Goal: Task Accomplishment & Management: Use online tool/utility

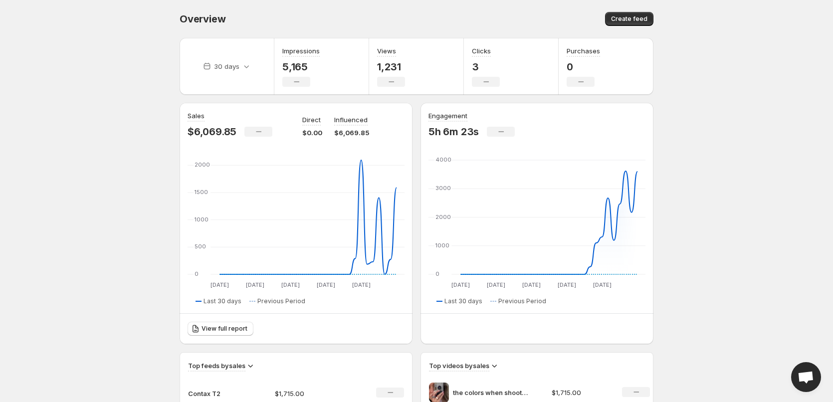
drag, startPoint x: 262, startPoint y: 217, endPoint x: 127, endPoint y: 237, distance: 137.2
drag, startPoint x: 124, startPoint y: 236, endPoint x: 96, endPoint y: 257, distance: 35.5
drag, startPoint x: 94, startPoint y: 255, endPoint x: 98, endPoint y: 269, distance: 14.5
click at [119, 100] on body "Home Feeds Videos Subscription Settings Overview. This page is ready Overview C…" at bounding box center [416, 201] width 833 height 402
click at [122, 87] on body "Home Feeds Videos Subscription Settings Overview. This page is ready Overview C…" at bounding box center [416, 201] width 833 height 402
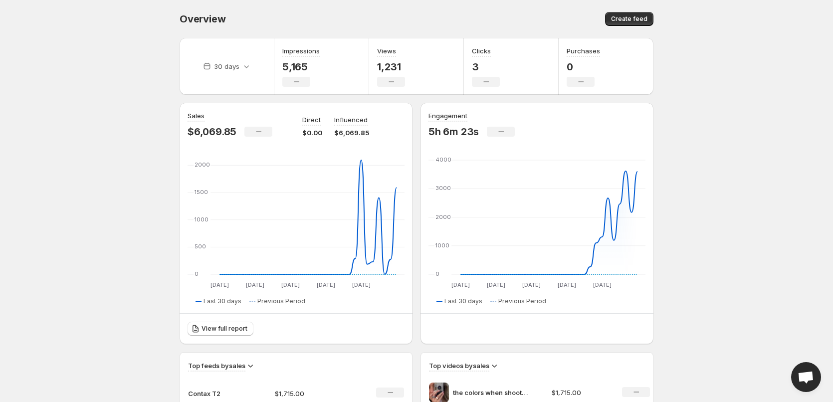
drag, startPoint x: 344, startPoint y: 310, endPoint x: 71, endPoint y: 248, distance: 279.4
click at [76, 247] on body "Home Feeds Videos Subscription Settings Overview. This page is ready Overview C…" at bounding box center [416, 201] width 833 height 402
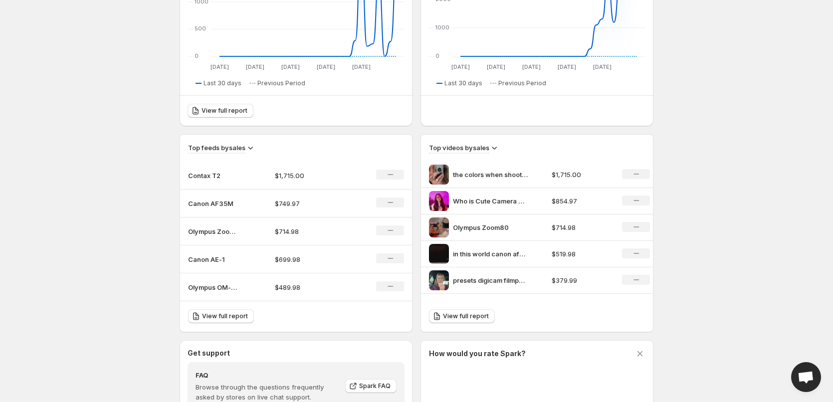
scroll to position [150, 0]
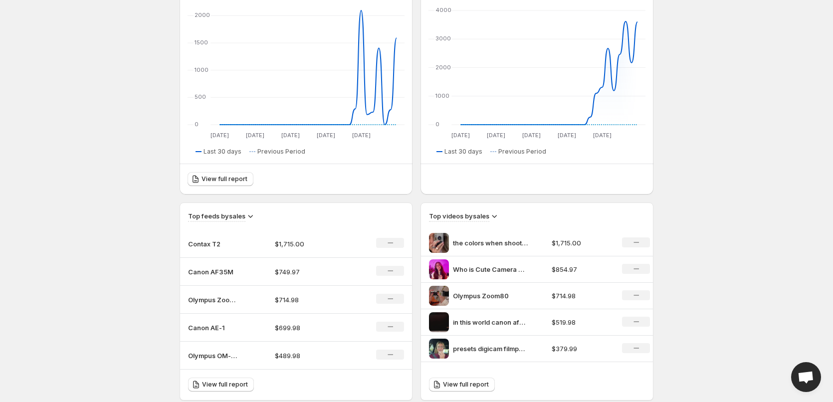
drag, startPoint x: 100, startPoint y: 211, endPoint x: 155, endPoint y: 244, distance: 64.4
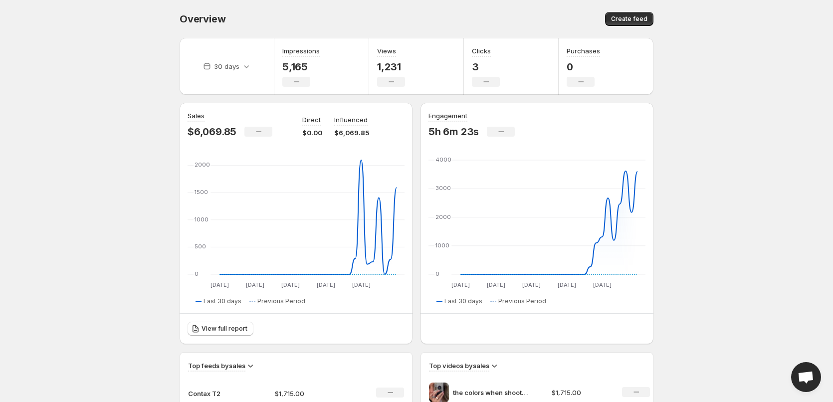
drag, startPoint x: 153, startPoint y: 242, endPoint x: 140, endPoint y: 235, distance: 14.7
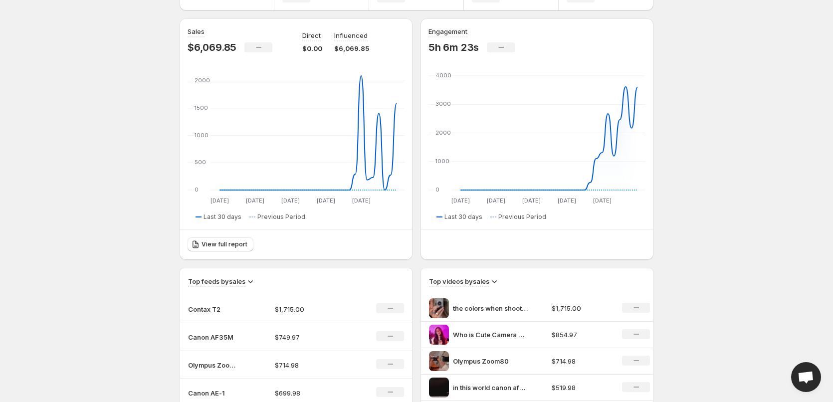
scroll to position [50, 0]
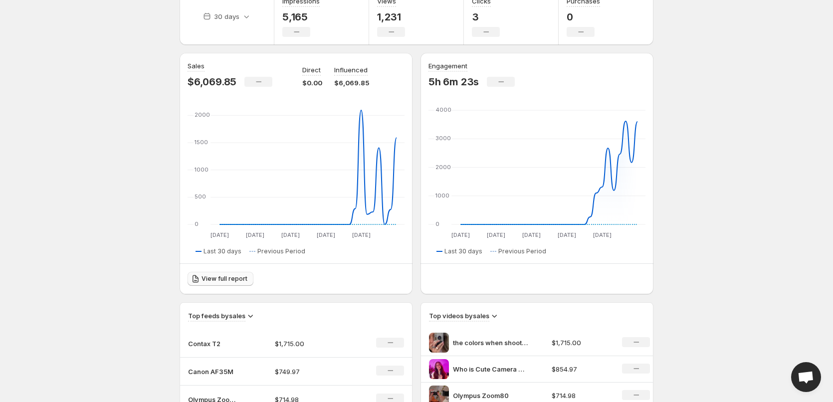
click at [236, 274] on link "View full report" at bounding box center [221, 279] width 66 height 14
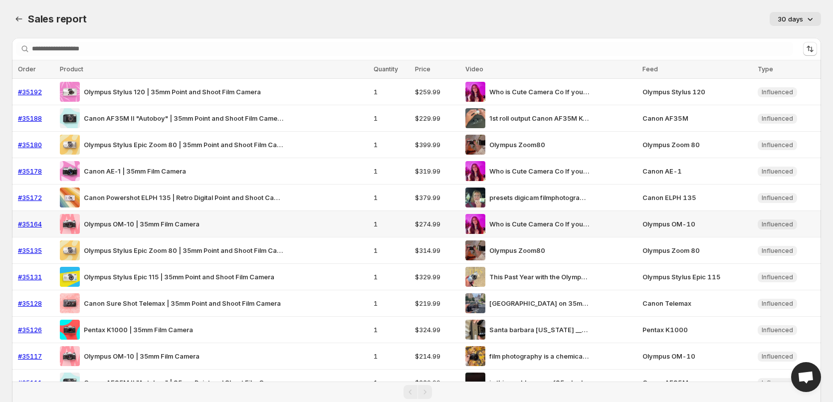
drag, startPoint x: 74, startPoint y: 235, endPoint x: 105, endPoint y: 234, distance: 31.0
click at [23, 21] on icon "Sales report" at bounding box center [19, 19] width 10 height 10
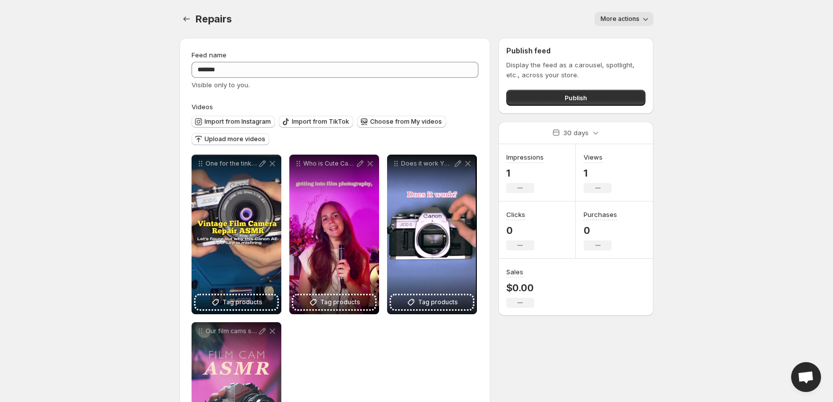
drag, startPoint x: 98, startPoint y: 344, endPoint x: 141, endPoint y: 259, distance: 94.6
click at [190, 17] on icon "Settings" at bounding box center [187, 19] width 10 height 10
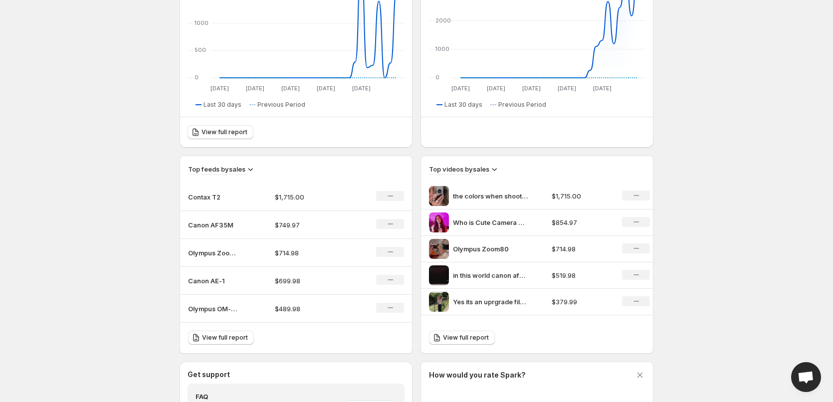
scroll to position [220, 0]
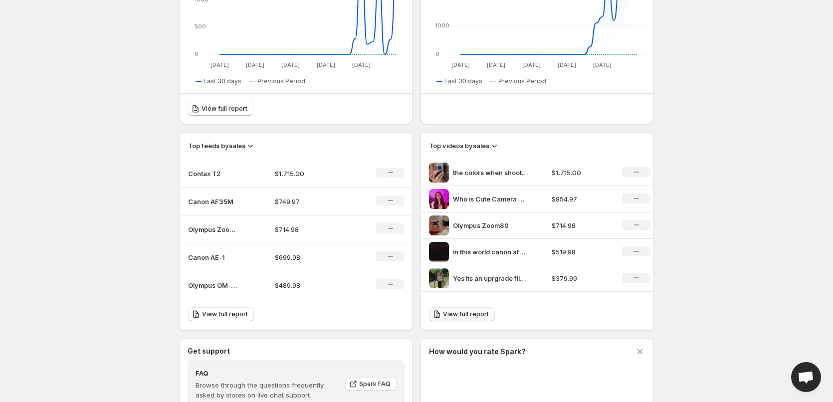
click at [464, 320] on link "View full report" at bounding box center [462, 314] width 66 height 14
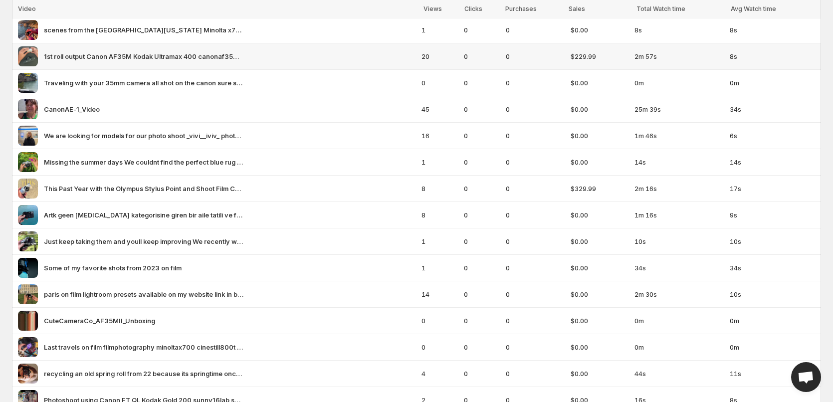
scroll to position [2697, 0]
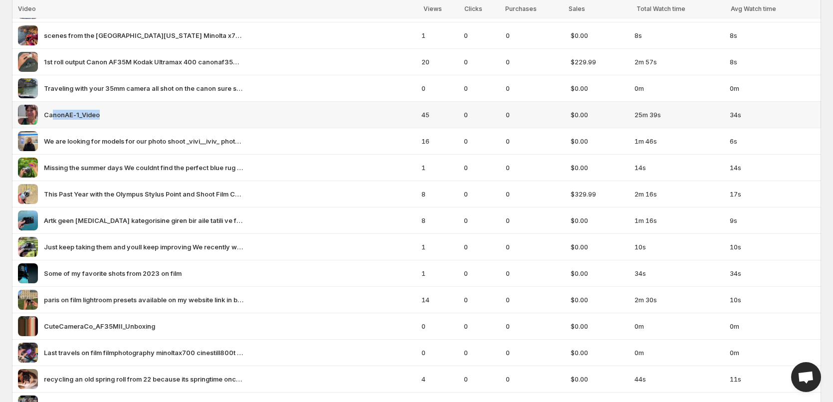
drag, startPoint x: 51, startPoint y: 113, endPoint x: 109, endPoint y: 107, distance: 57.7
click at [109, 107] on div "CanonAE-1_Video" at bounding box center [217, 115] width 398 height 20
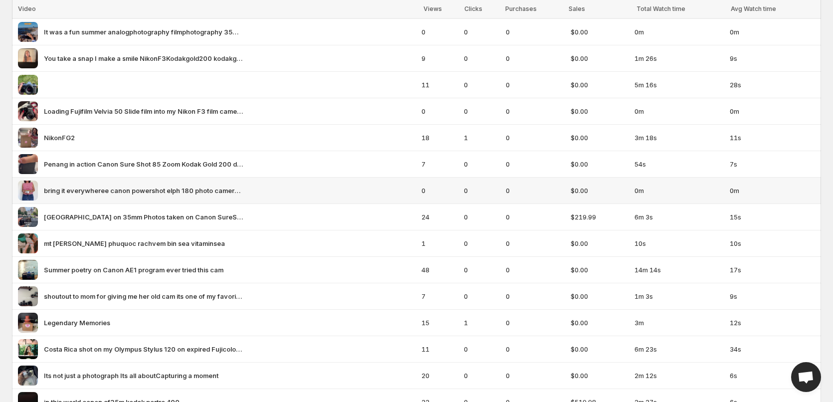
scroll to position [1799, 0]
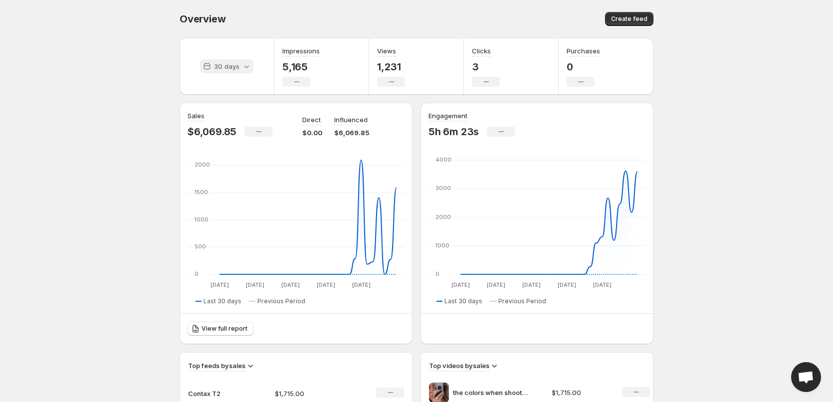
click at [235, 60] on div "30 days" at bounding box center [226, 66] width 53 height 14
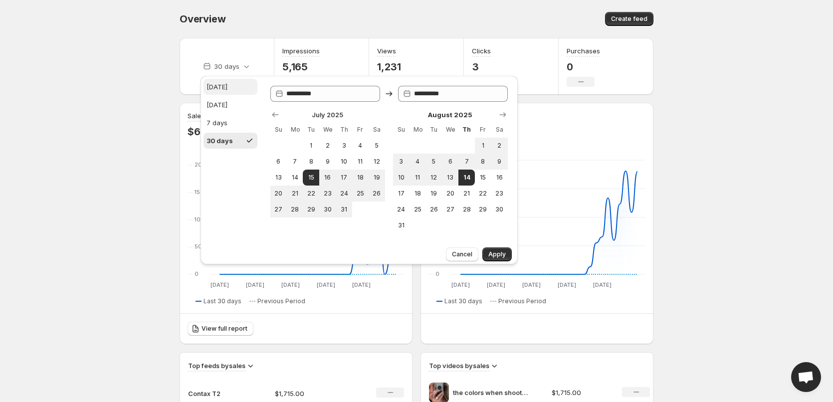
click at [228, 82] on button "[DATE]" at bounding box center [231, 87] width 54 height 16
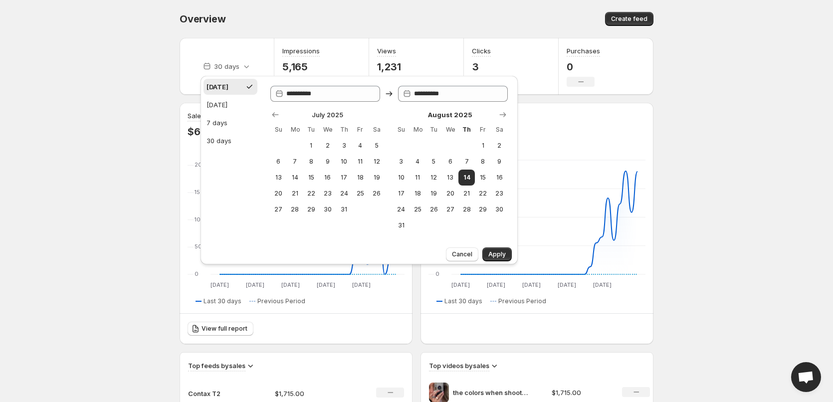
type input "**********"
click at [503, 257] on span "Apply" at bounding box center [496, 254] width 17 height 8
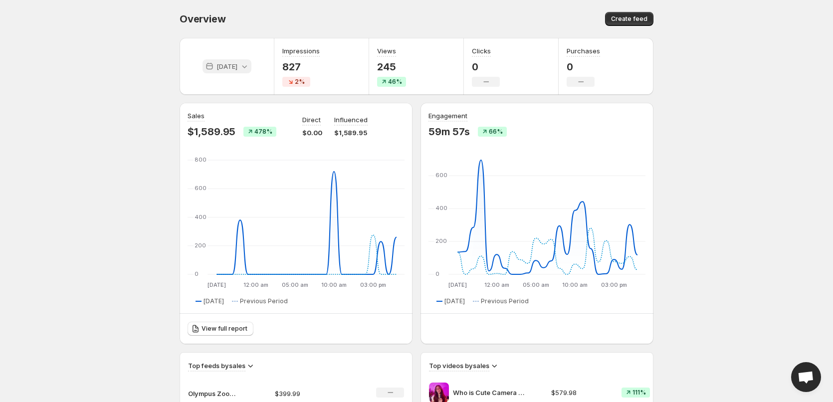
click at [231, 68] on p "[DATE]" at bounding box center [227, 66] width 21 height 10
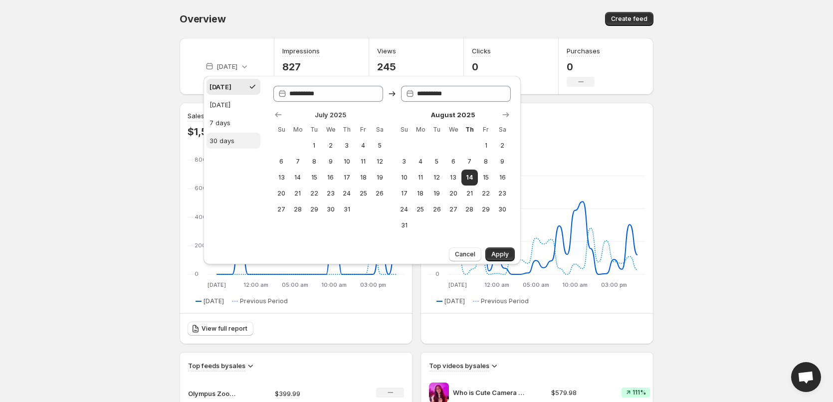
click at [231, 142] on div "30 days" at bounding box center [222, 141] width 25 height 10
type input "**********"
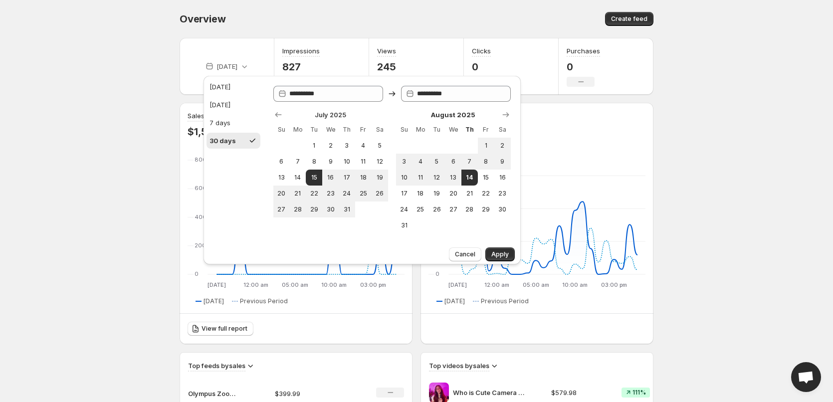
click at [130, 129] on body "Home Feeds Videos Subscription Settings Overview. This page is ready Overview C…" at bounding box center [416, 201] width 833 height 402
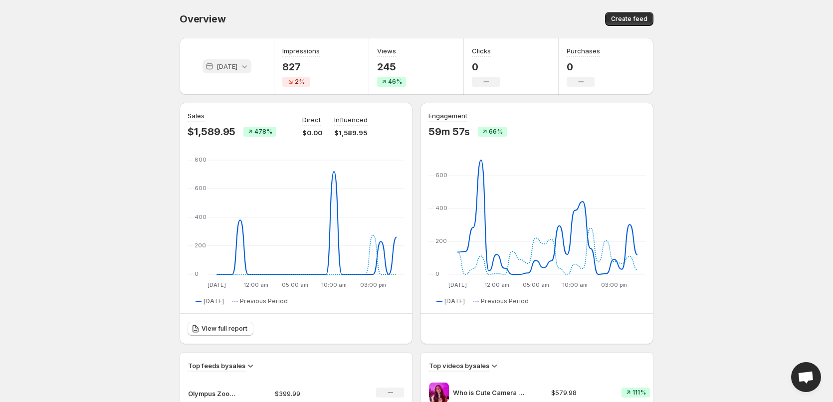
click at [219, 60] on div "[DATE]" at bounding box center [227, 66] width 49 height 14
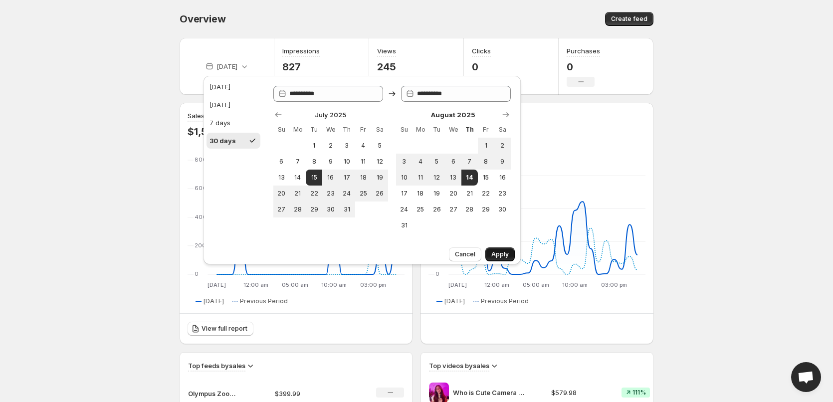
click at [510, 256] on button "Apply" at bounding box center [500, 254] width 29 height 14
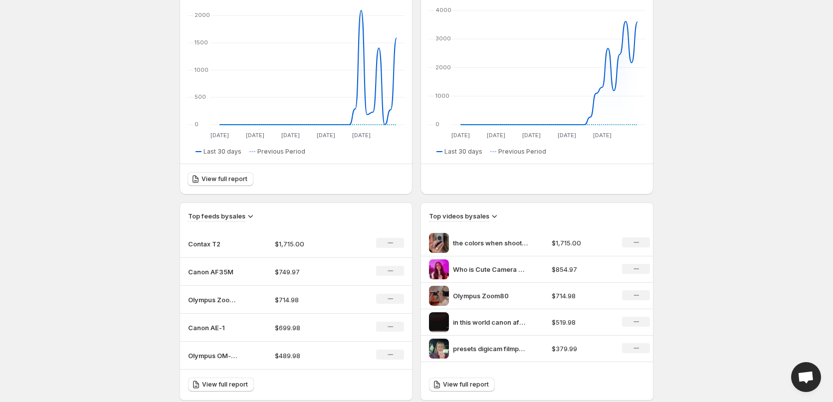
scroll to position [349, 0]
